Goal: Task Accomplishment & Management: Complete application form

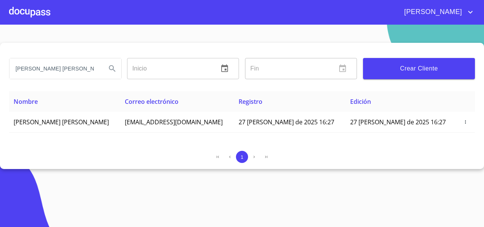
click at [41, 9] on div at bounding box center [29, 12] width 41 height 24
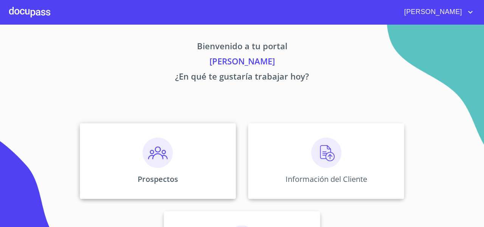
scroll to position [65, 0]
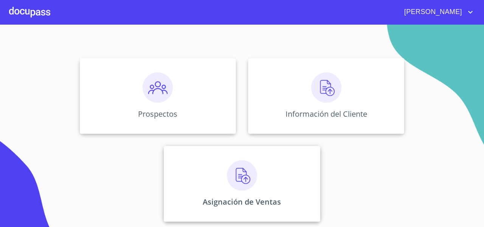
click at [217, 183] on div "Asignación de Ventas" at bounding box center [242, 184] width 156 height 76
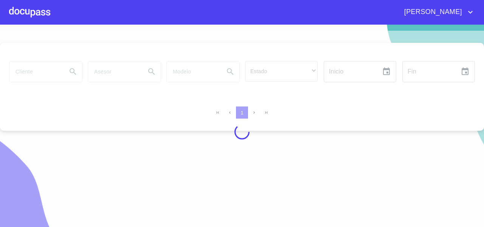
click at [36, 71] on div at bounding box center [242, 132] width 484 height 202
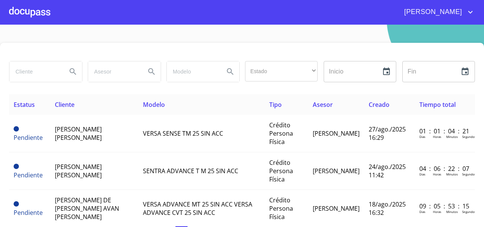
click at [33, 73] on input "search" at bounding box center [34, 71] width 51 height 20
type input "[PERSON_NAME]"
click at [70, 72] on icon "Search" at bounding box center [73, 71] width 6 height 6
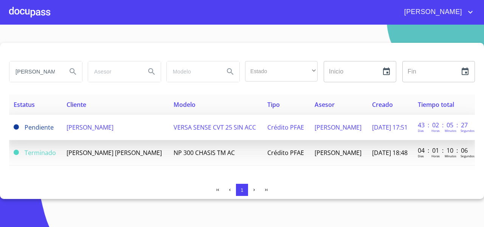
click at [113, 130] on span "[PERSON_NAME]" at bounding box center [90, 127] width 47 height 8
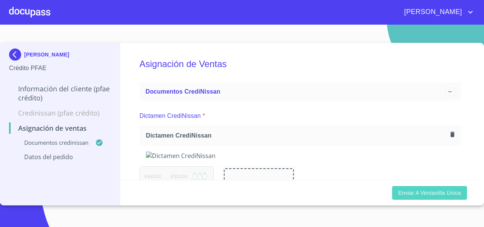
click at [421, 196] on span "Enviar a Ventanilla única" at bounding box center [429, 192] width 63 height 9
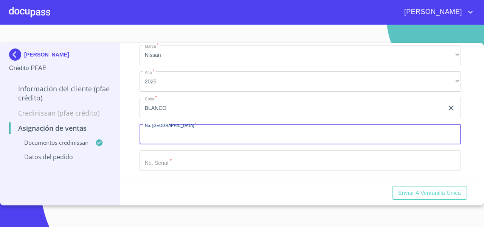
scroll to position [256, 0]
click at [170, 134] on input "Marca   *" at bounding box center [300, 134] width 321 height 20
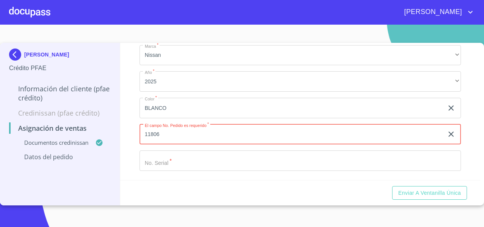
type input "11806"
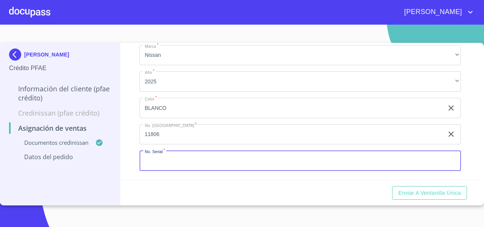
click at [178, 162] on input "Marca   *" at bounding box center [300, 160] width 321 height 20
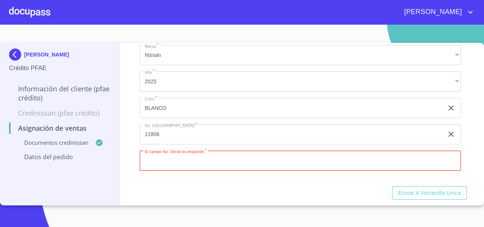
paste input "[US_VEHICLE_IDENTIFICATION_NUMBER]"
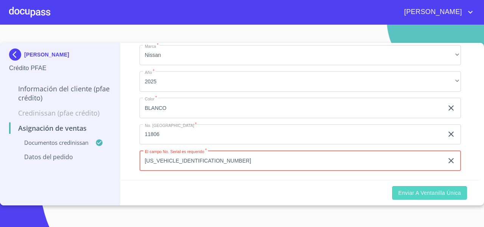
type input "[US_VEHICLE_IDENTIFICATION_NUMBER]"
click at [401, 193] on span "Enviar a Ventanilla única" at bounding box center [429, 192] width 63 height 9
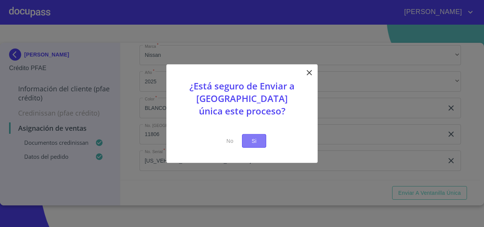
click at [259, 139] on span "Si" at bounding box center [254, 140] width 12 height 9
